Goal: Find specific page/section: Find specific page/section

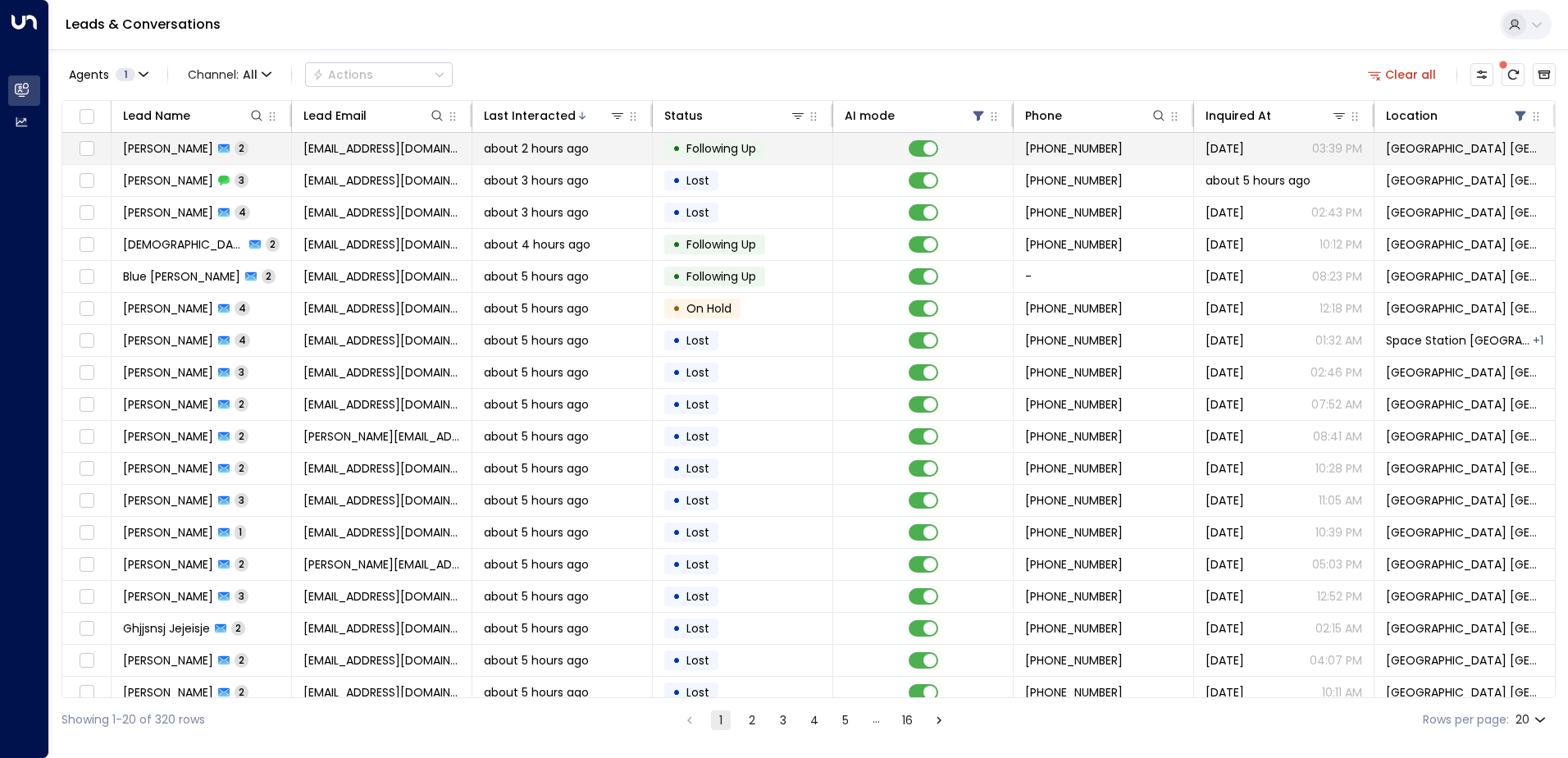
click at [335, 146] on span "[EMAIL_ADDRESS][DOMAIN_NAME]" at bounding box center [382, 148] width 156 height 16
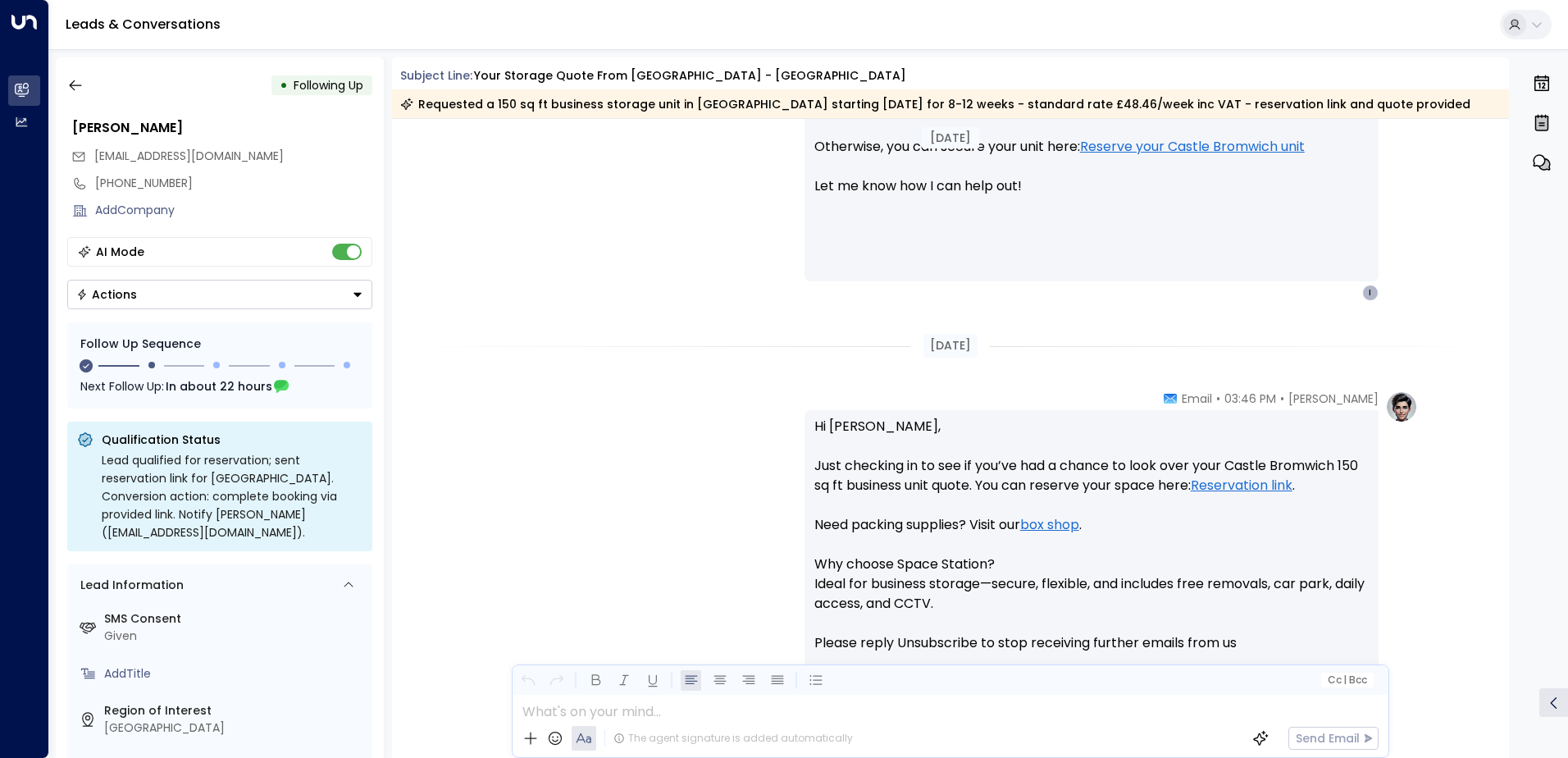
scroll to position [1360, 0]
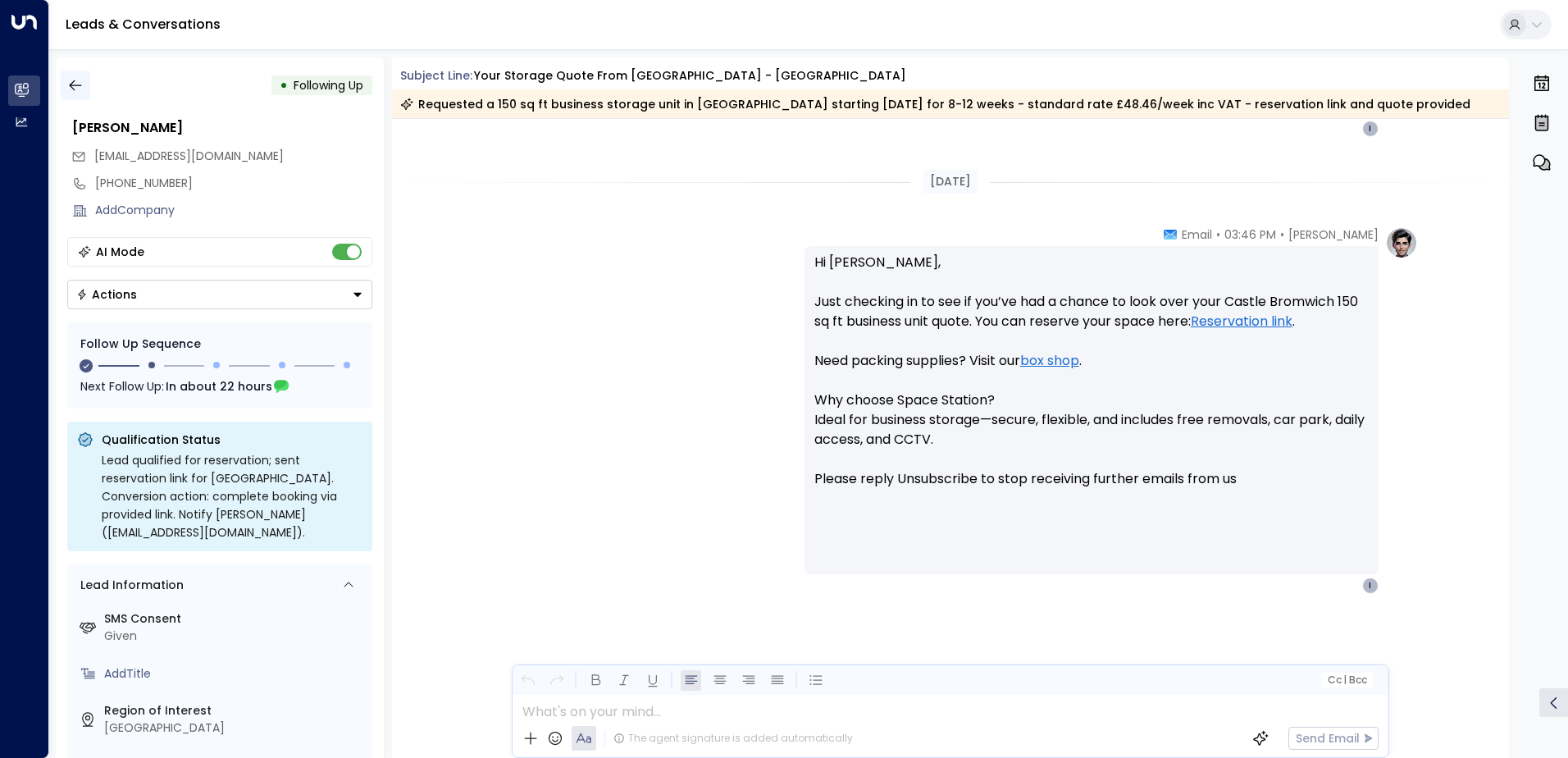
click at [80, 77] on icon "button" at bounding box center [75, 85] width 16 height 16
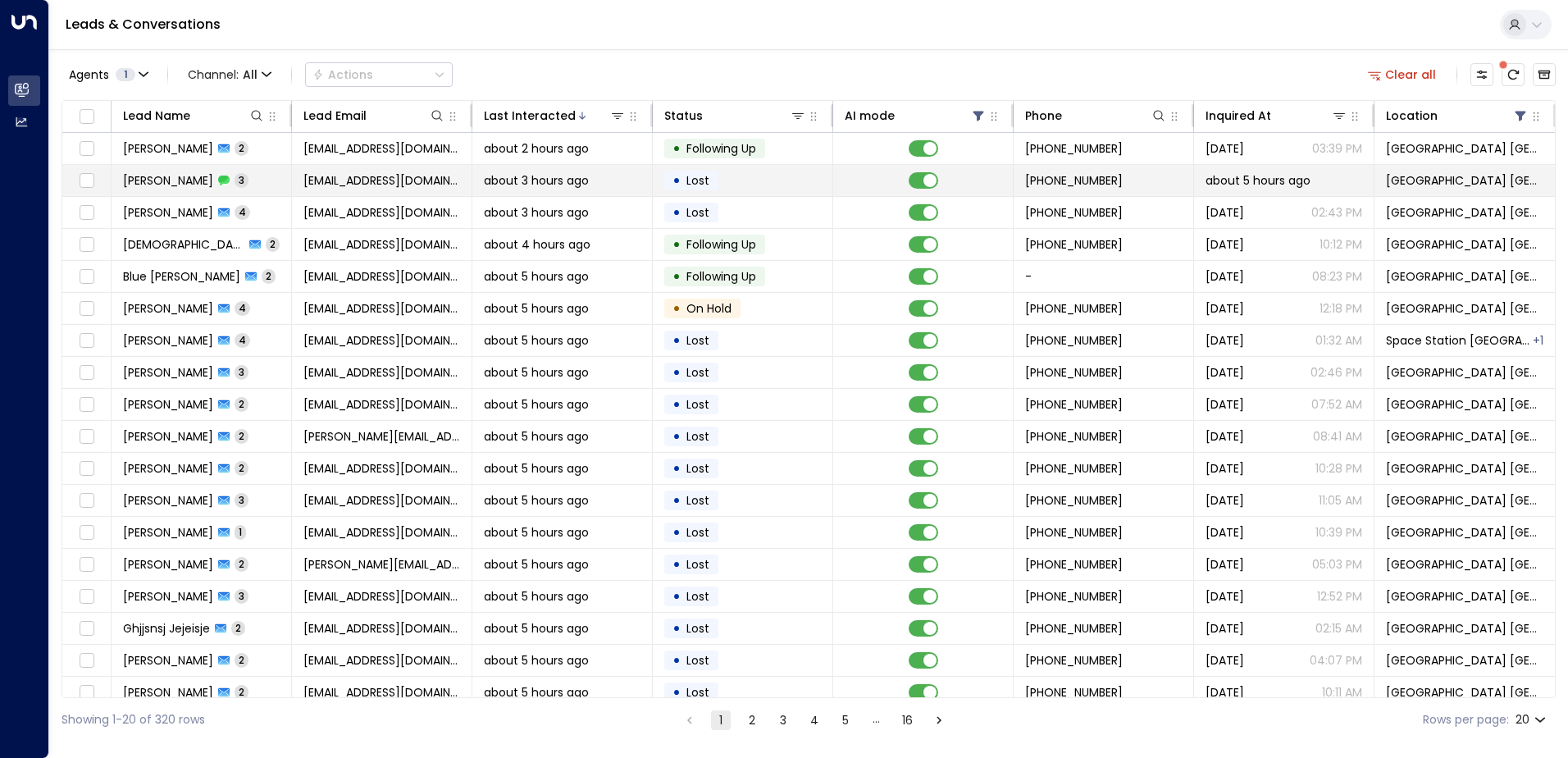
click at [544, 179] on span "about 3 hours ago" at bounding box center [536, 180] width 105 height 16
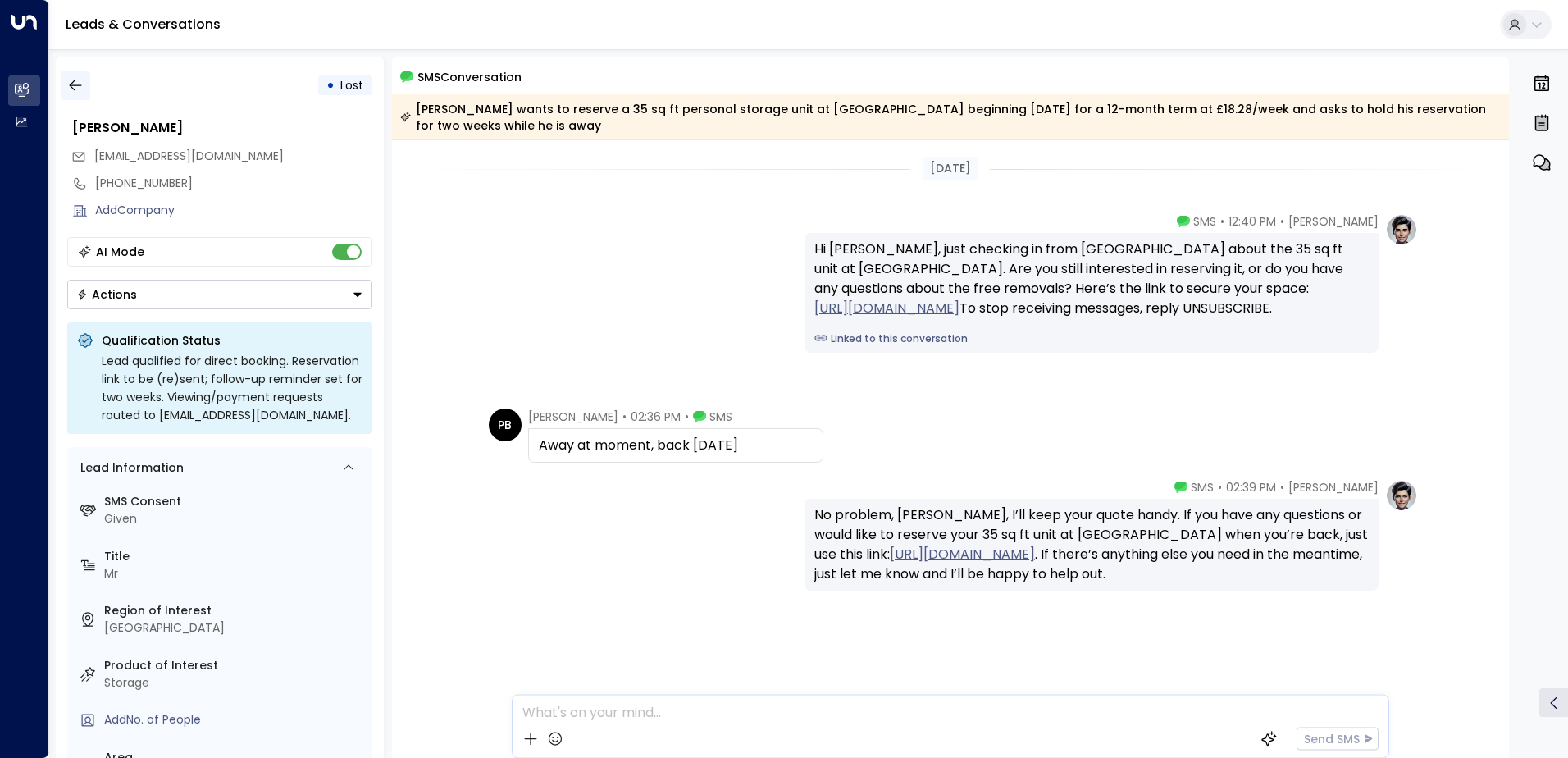
click at [66, 82] on button "button" at bounding box center [76, 86] width 30 height 30
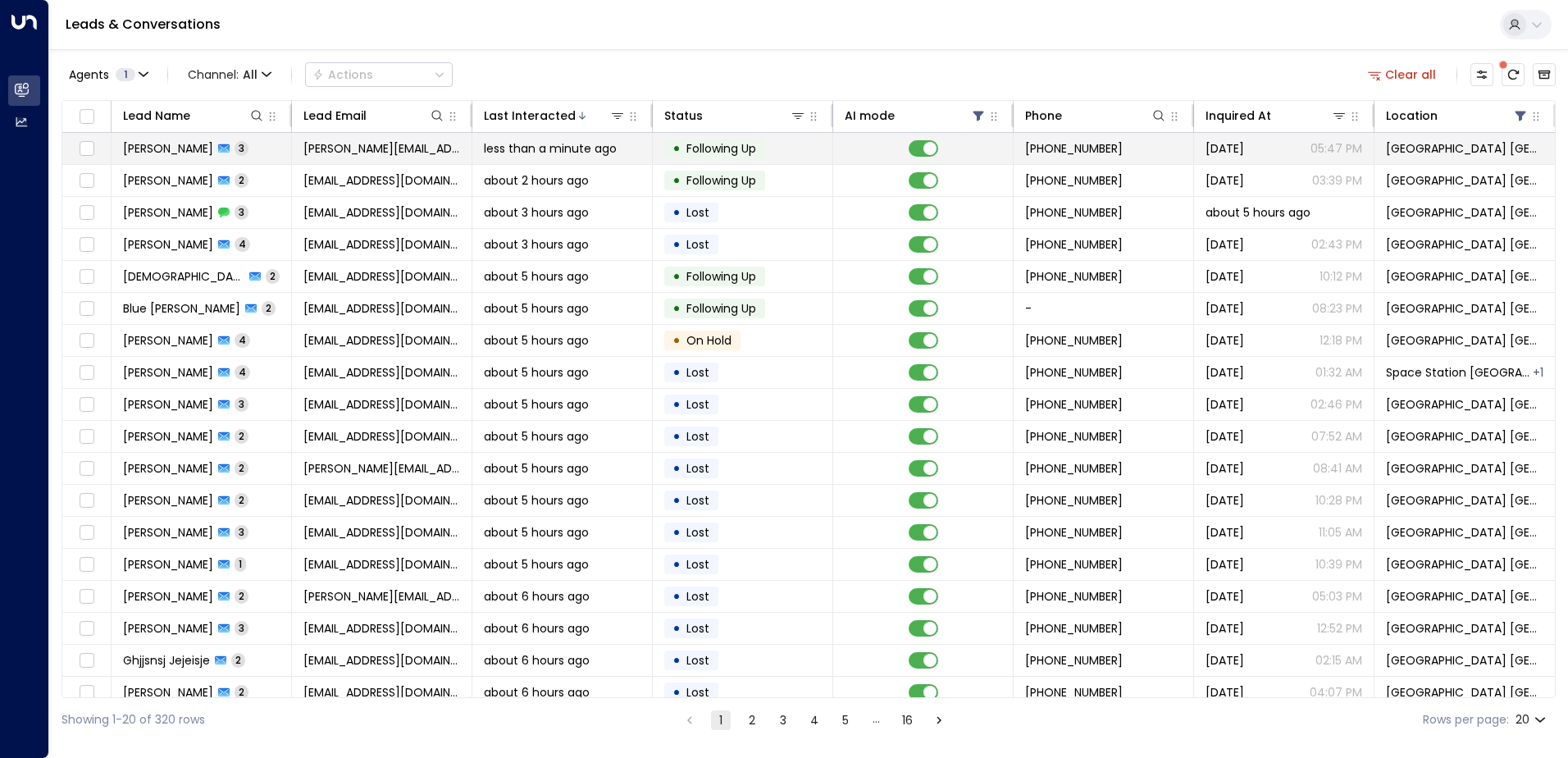
click at [348, 158] on td "[PERSON_NAME][EMAIL_ADDRESS][DOMAIN_NAME]" at bounding box center [382, 147] width 180 height 31
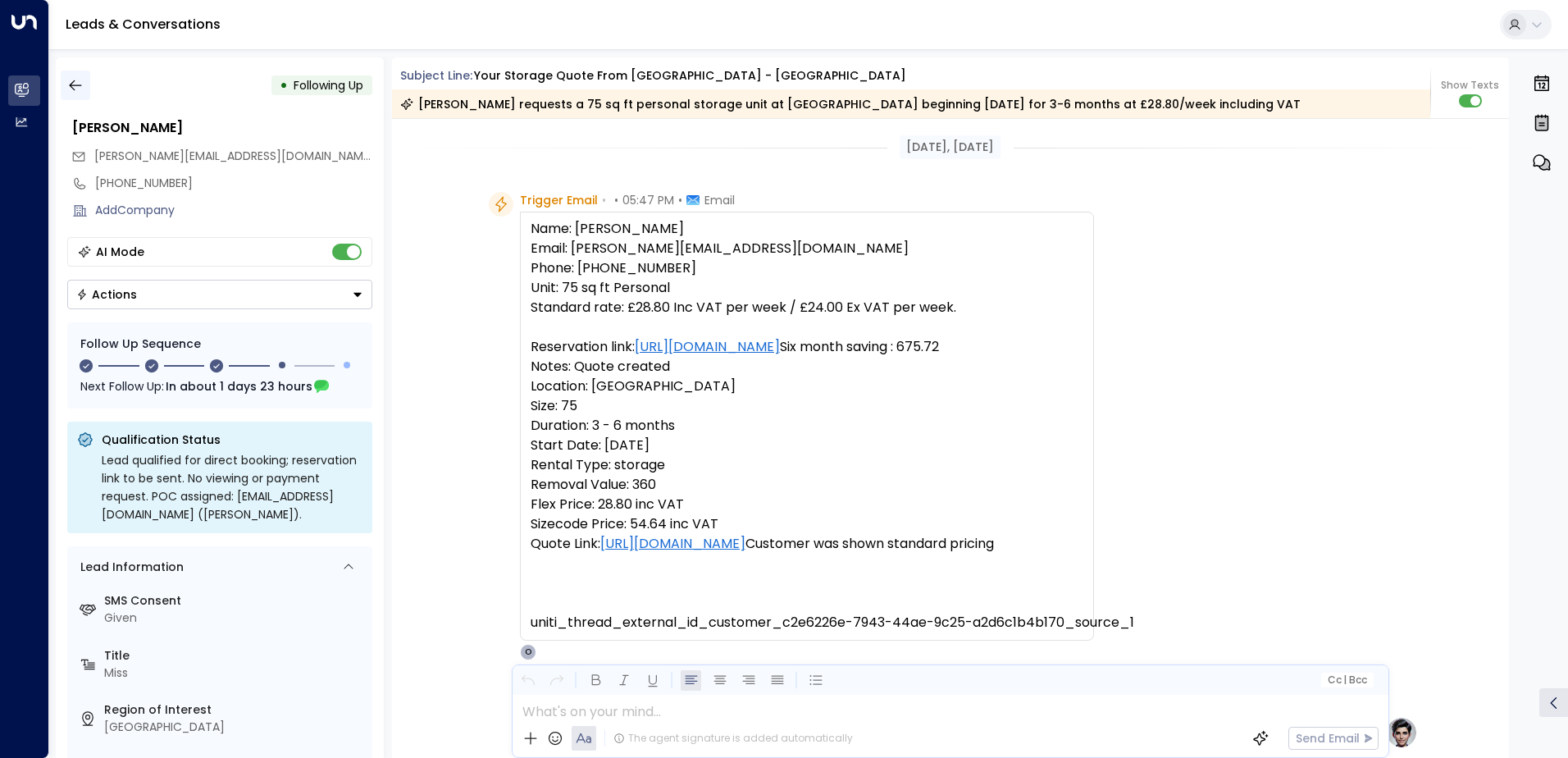
click at [81, 84] on icon "button" at bounding box center [75, 85] width 16 height 16
